Goal: Communication & Community: Answer question/provide support

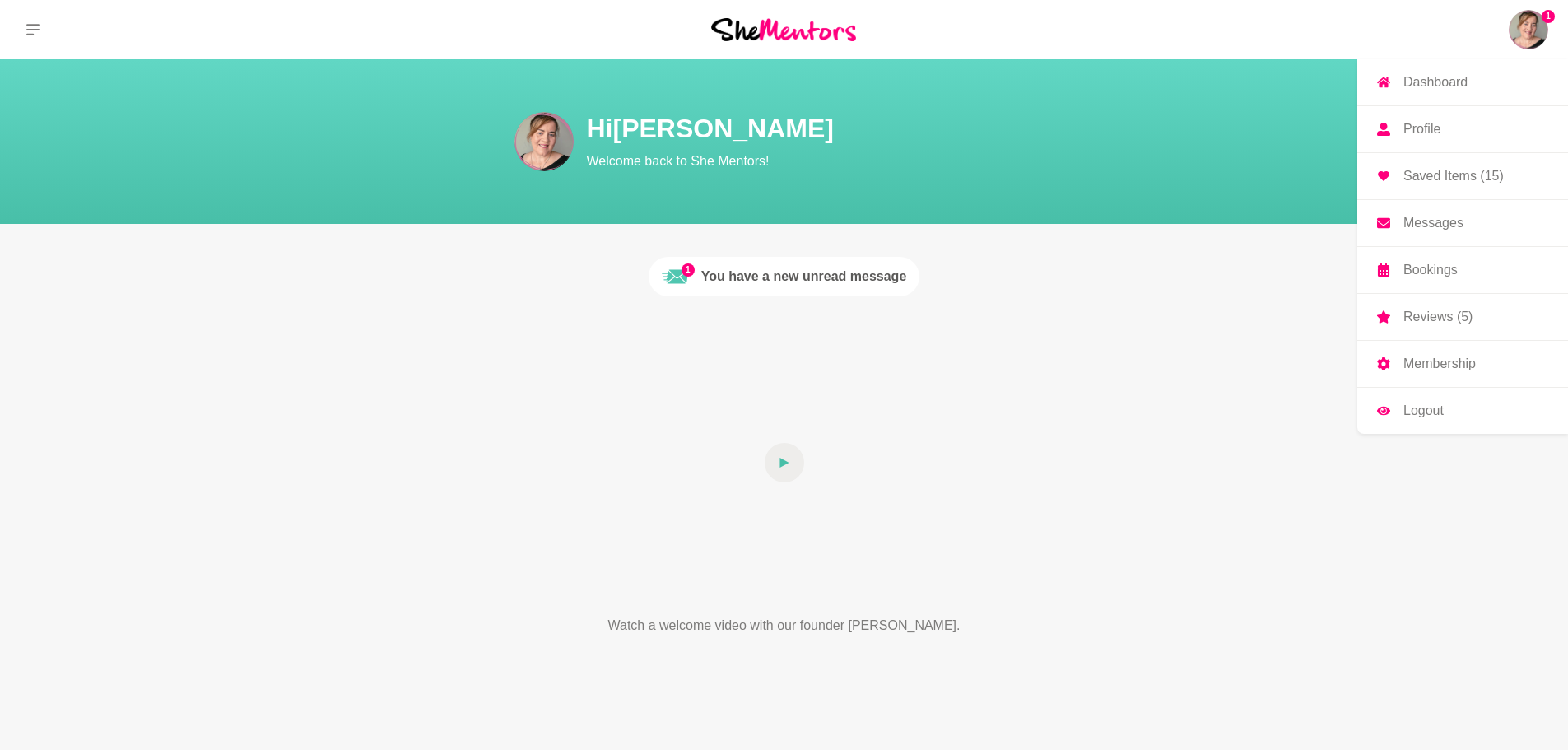
click at [1462, 231] on link "Messages" at bounding box center [1462, 223] width 210 height 46
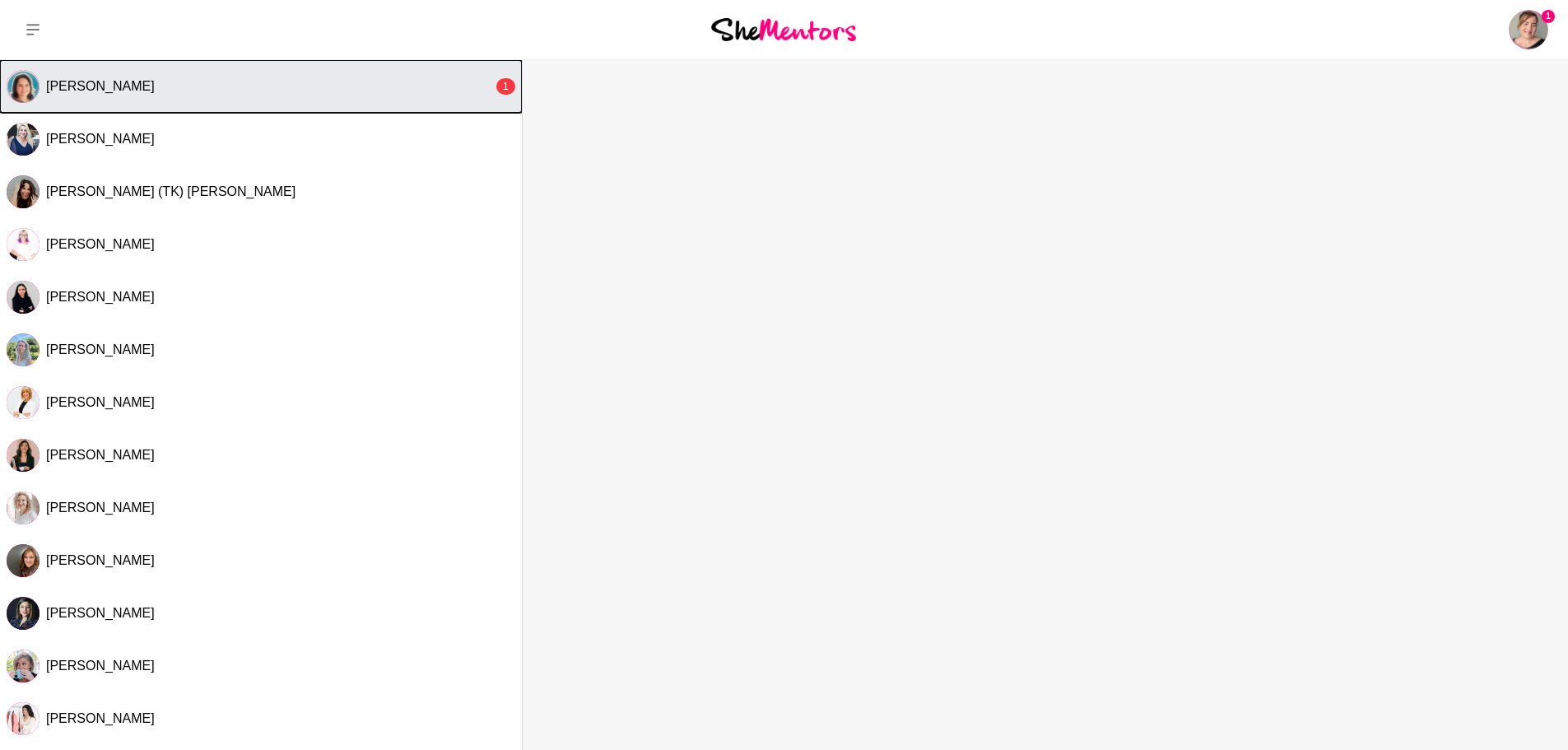
click at [209, 99] on button "[PERSON_NAME] 1" at bounding box center [261, 86] width 522 height 52
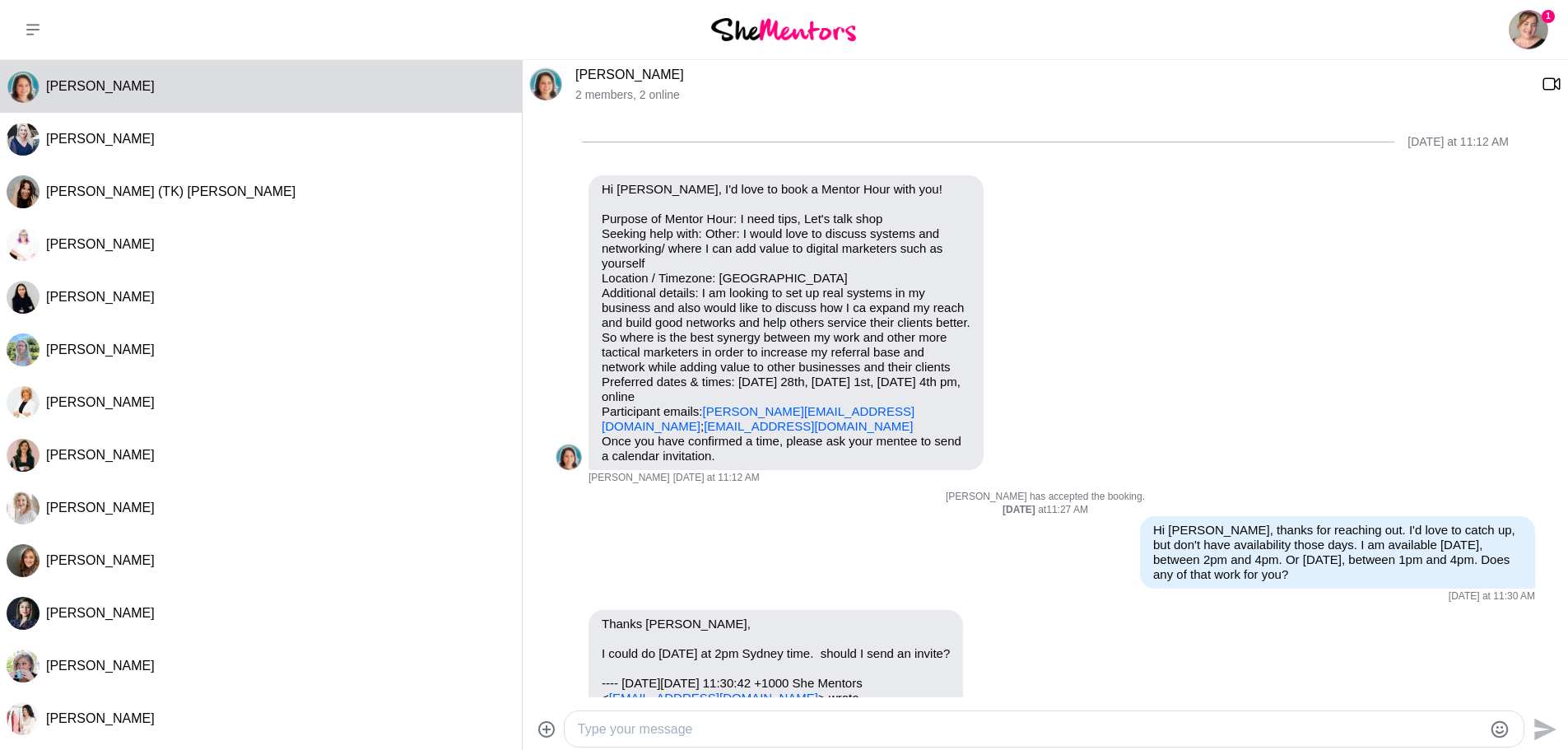
scroll to position [313, 0]
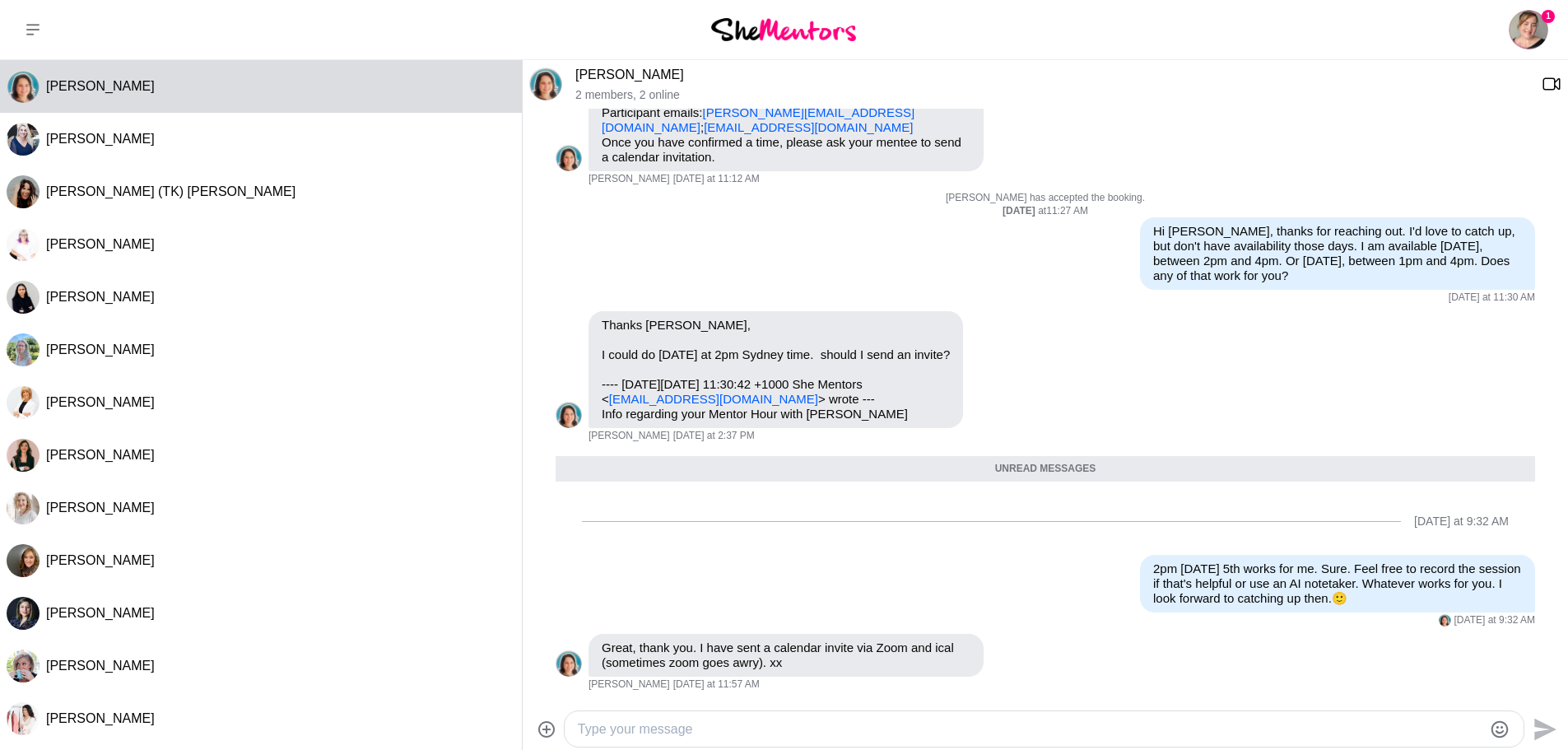
click at [982, 723] on textarea "Type your message" at bounding box center [1030, 729] width 905 height 20
type textarea "A"
type textarea "I've received them. Thanks so much. I'm looking forward to it. xx"
click at [1539, 739] on icon "Send" at bounding box center [1544, 729] width 26 height 26
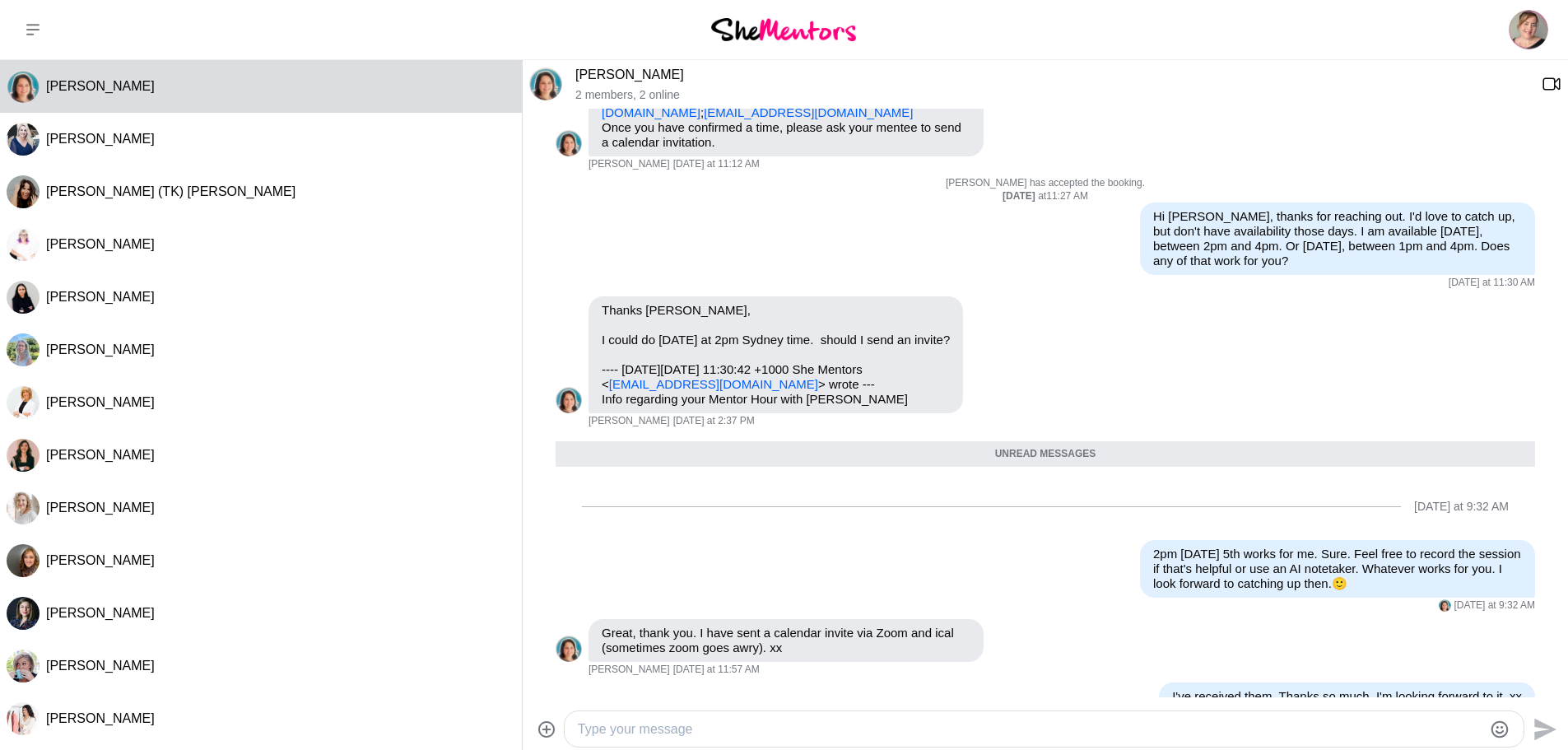
scroll to position [363, 0]
